Goal: Check status: Check status

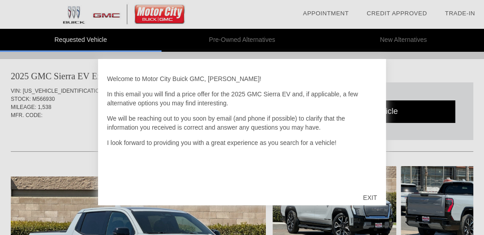
click at [370, 191] on div "EXIT" at bounding box center [370, 197] width 32 height 27
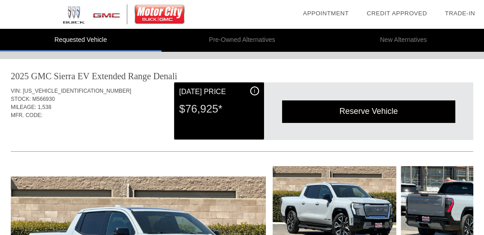
click at [126, 133] on div "Quoted on [DATE] 9:16:55 PM" at bounding box center [242, 132] width 463 height 14
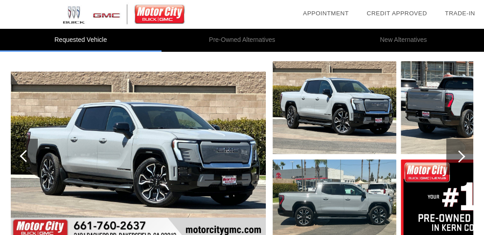
scroll to position [107, 0]
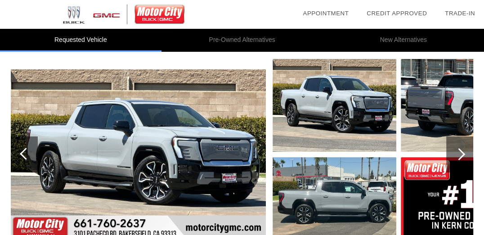
click at [24, 142] on div at bounding box center [24, 154] width 27 height 36
click at [63, 145] on img at bounding box center [138, 154] width 255 height 170
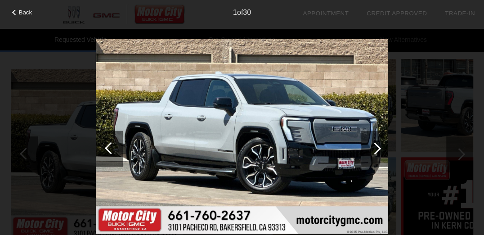
click at [63, 145] on div "Back 1 of 30" at bounding box center [242, 117] width 484 height 235
click at [376, 147] on div at bounding box center [375, 148] width 12 height 12
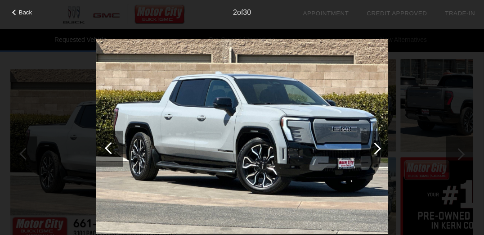
click at [372, 147] on div at bounding box center [375, 148] width 12 height 12
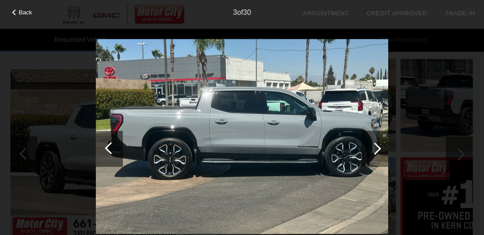
click at [375, 145] on div at bounding box center [375, 148] width 12 height 12
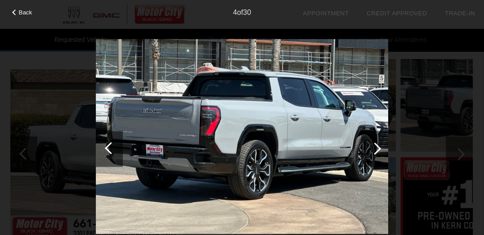
click at [375, 145] on div at bounding box center [375, 148] width 12 height 12
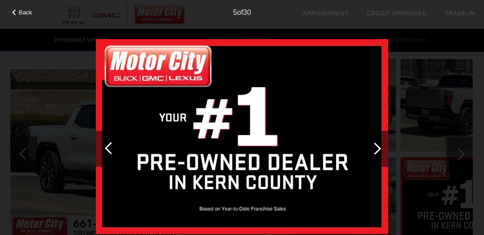
click at [375, 145] on div at bounding box center [375, 148] width 12 height 12
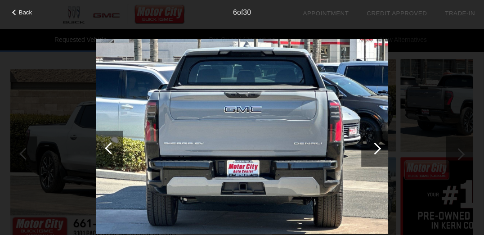
click at [375, 145] on div at bounding box center [375, 148] width 12 height 12
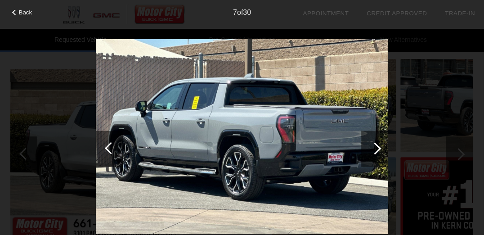
click at [375, 145] on div at bounding box center [375, 148] width 12 height 12
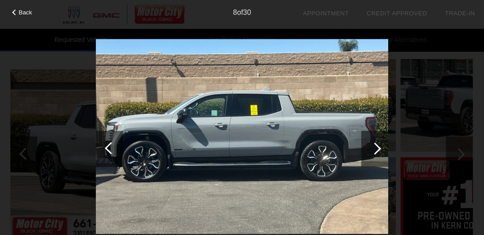
click at [375, 145] on div at bounding box center [375, 148] width 12 height 12
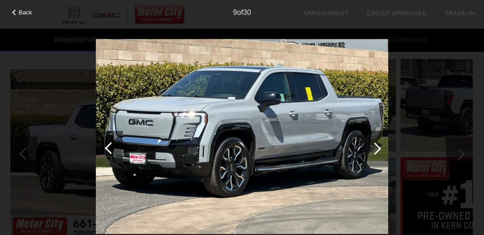
click at [375, 145] on div at bounding box center [375, 148] width 12 height 12
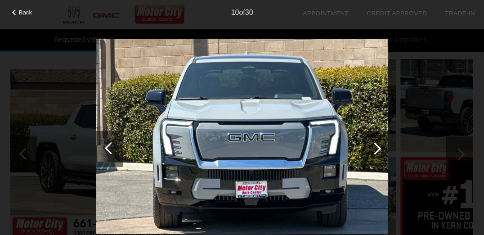
click at [375, 145] on div at bounding box center [375, 148] width 12 height 12
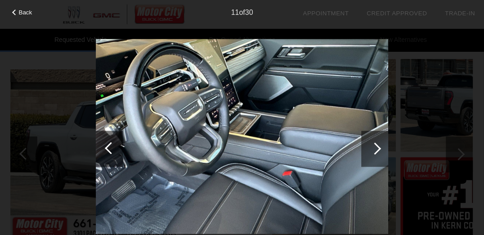
click at [106, 149] on div at bounding box center [109, 149] width 27 height 36
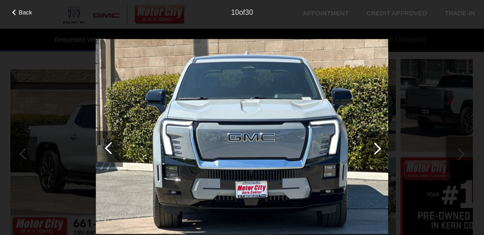
click at [375, 148] on div at bounding box center [375, 148] width 12 height 12
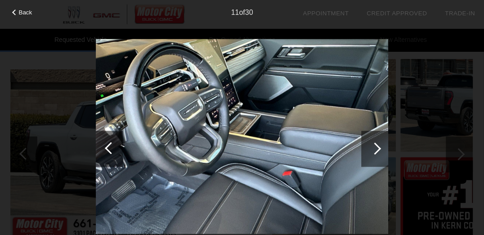
click at [375, 148] on div at bounding box center [375, 148] width 12 height 12
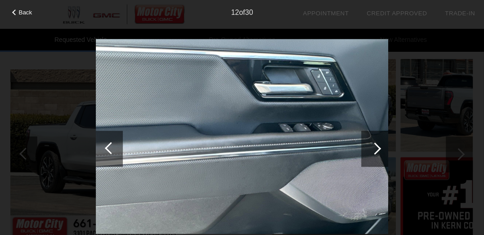
click at [375, 148] on div at bounding box center [375, 148] width 12 height 12
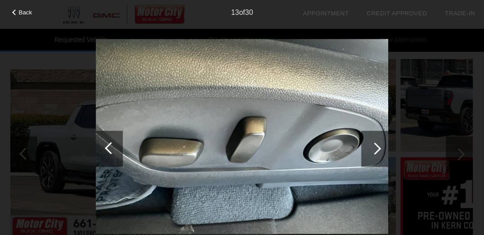
click at [375, 148] on div at bounding box center [375, 148] width 12 height 12
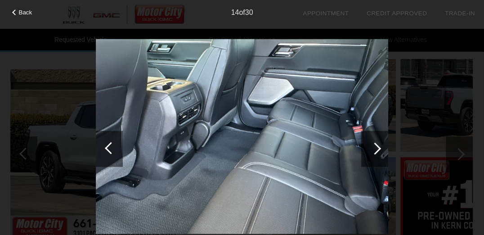
click at [375, 148] on div at bounding box center [375, 148] width 12 height 12
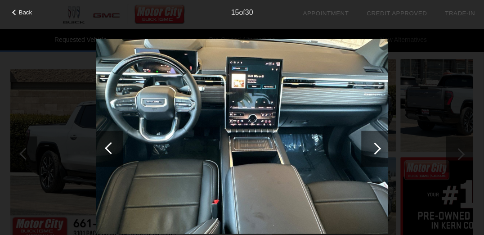
click at [375, 148] on div at bounding box center [375, 148] width 12 height 12
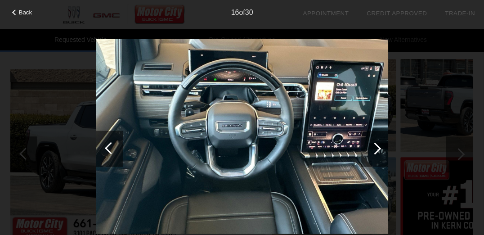
click at [375, 148] on div at bounding box center [375, 148] width 12 height 12
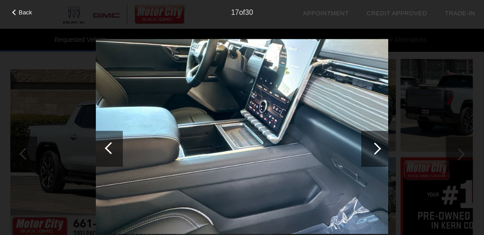
click at [375, 148] on div at bounding box center [375, 148] width 12 height 12
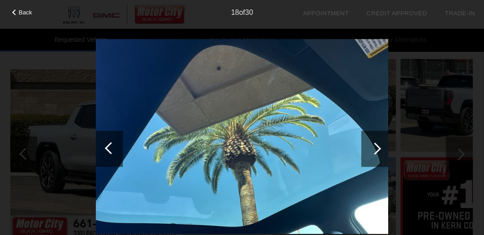
click at [375, 148] on div at bounding box center [375, 148] width 12 height 12
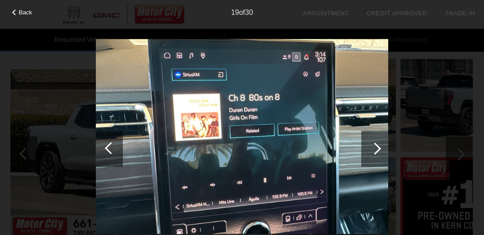
click at [375, 148] on div at bounding box center [375, 148] width 12 height 12
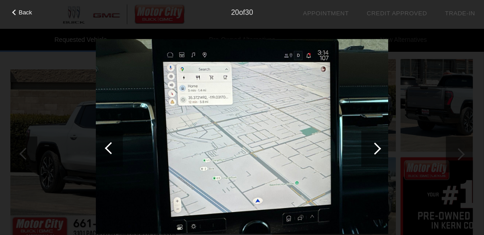
click at [375, 148] on div at bounding box center [375, 148] width 12 height 12
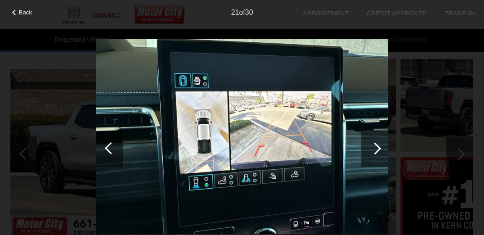
click at [375, 148] on div at bounding box center [375, 148] width 12 height 12
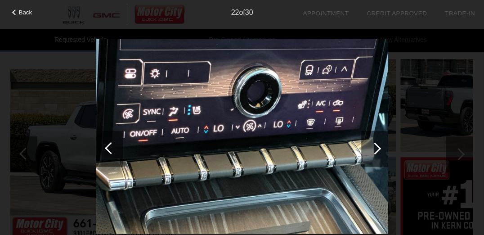
click at [375, 148] on div at bounding box center [375, 148] width 12 height 12
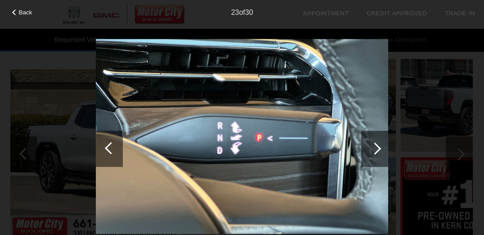
click at [375, 148] on div at bounding box center [375, 148] width 12 height 12
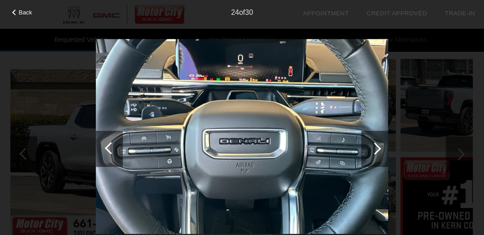
click at [375, 148] on div at bounding box center [375, 148] width 12 height 12
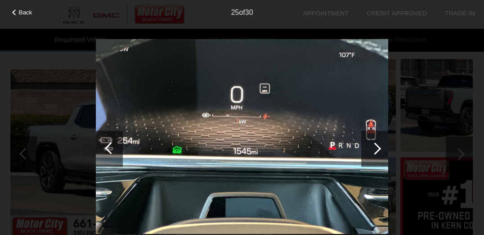
click at [375, 148] on div at bounding box center [375, 148] width 12 height 12
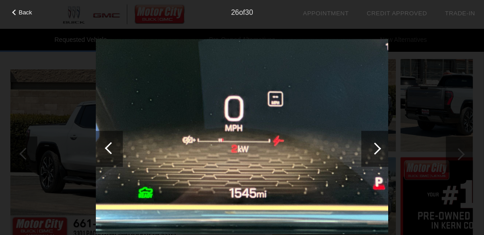
click at [375, 148] on div at bounding box center [375, 148] width 12 height 12
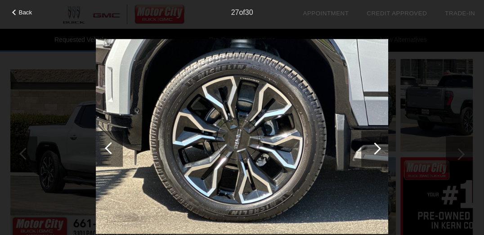
click at [375, 148] on div at bounding box center [375, 148] width 12 height 12
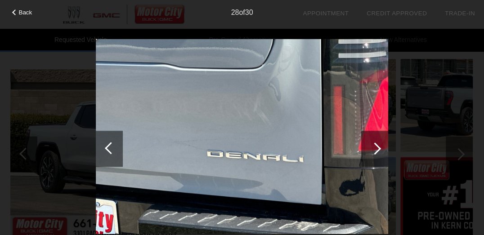
click at [375, 148] on div at bounding box center [375, 148] width 12 height 12
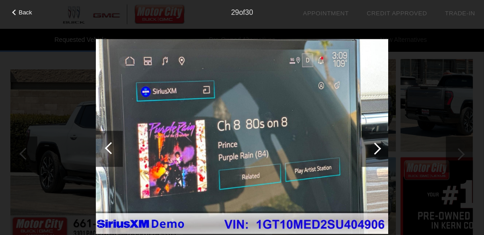
click at [375, 148] on div at bounding box center [375, 148] width 12 height 12
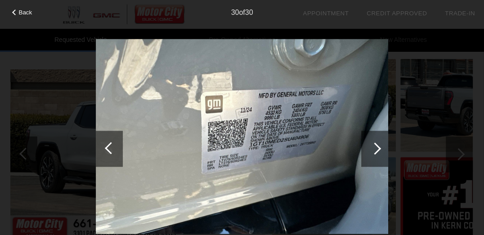
click at [375, 148] on div at bounding box center [375, 148] width 12 height 12
click at [29, 12] on span "Back" at bounding box center [26, 12] width 14 height 7
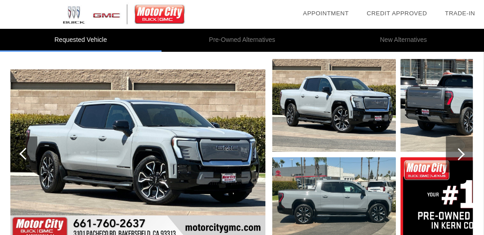
click at [0, 72] on div "2025 GMC Sierra EV Extended Range Denali VIN: [US_VEHICLE_IDENTIFICATION_NUMBER…" at bounding box center [242, 135] width 484 height 366
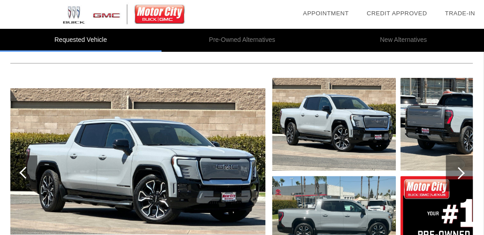
scroll to position [89, 0]
